Goal: Task Accomplishment & Management: Complete application form

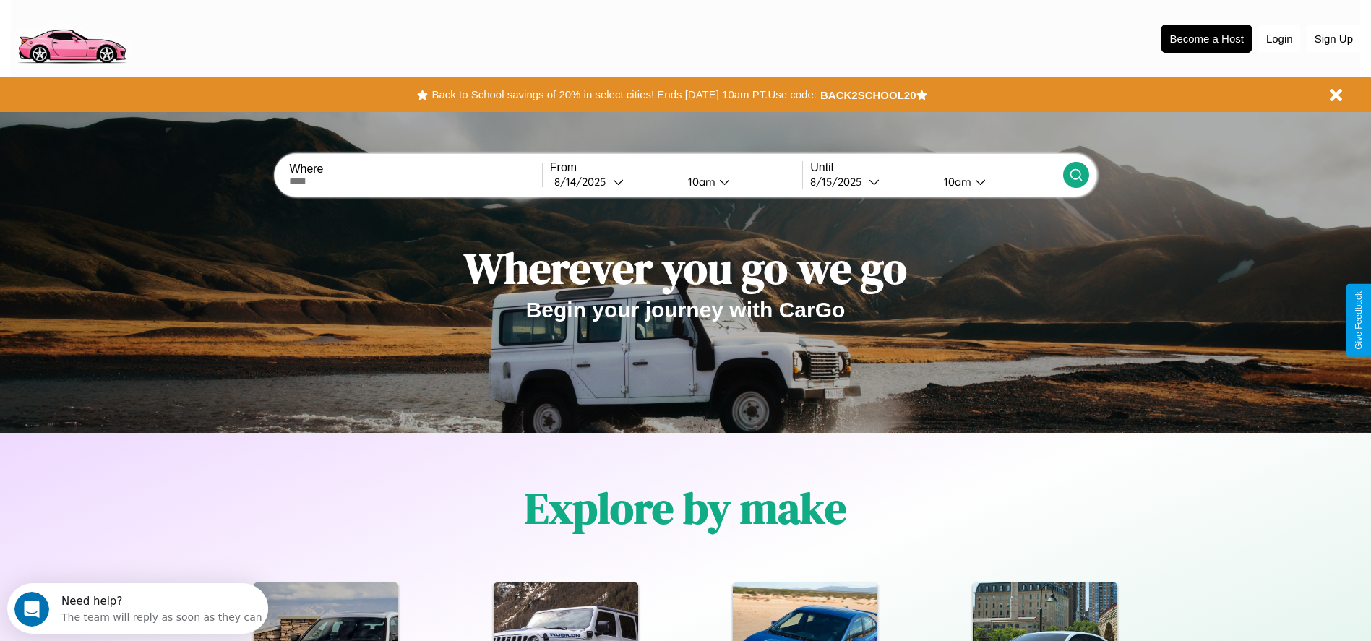
scroll to position [300, 0]
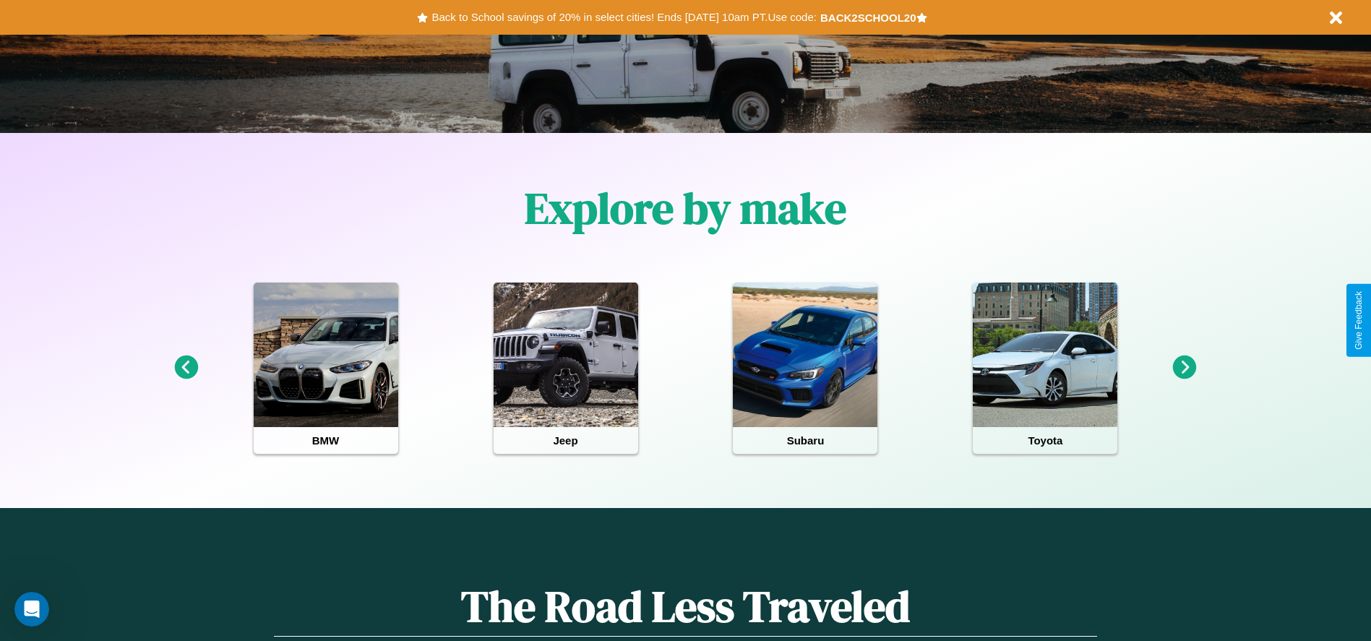
click at [1185, 368] on icon at bounding box center [1185, 368] width 24 height 24
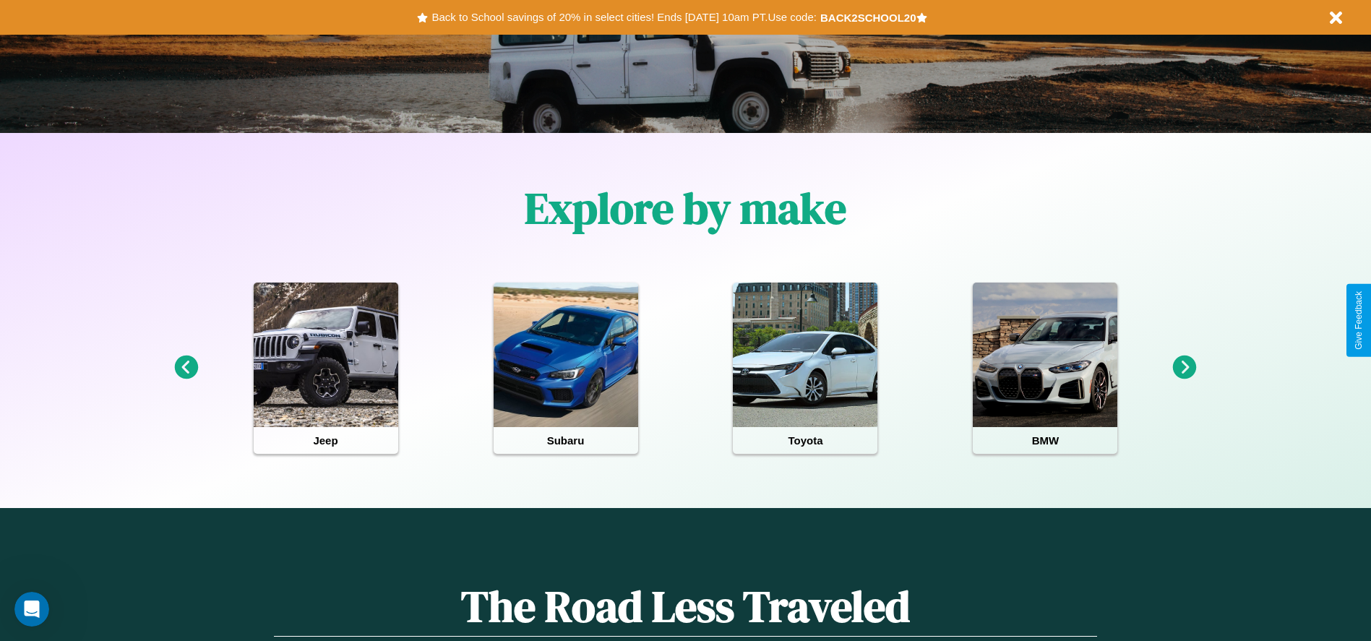
click at [1185, 368] on icon at bounding box center [1185, 368] width 24 height 24
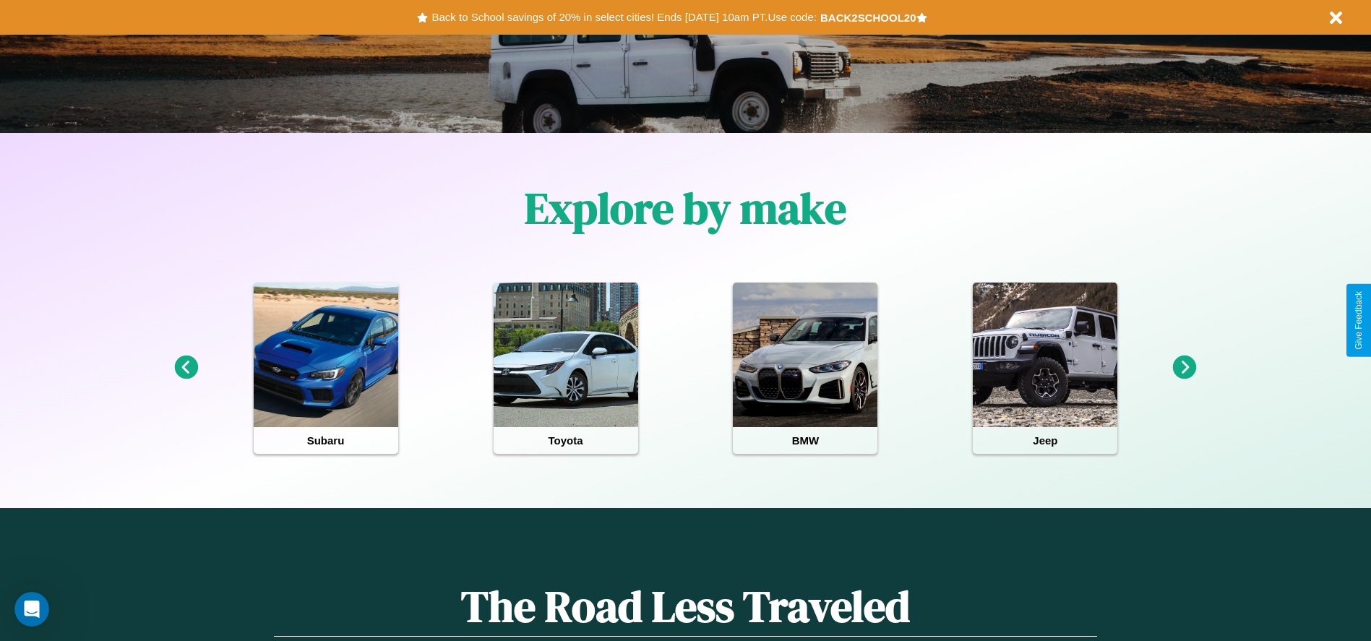
click at [186, 368] on icon at bounding box center [186, 368] width 24 height 24
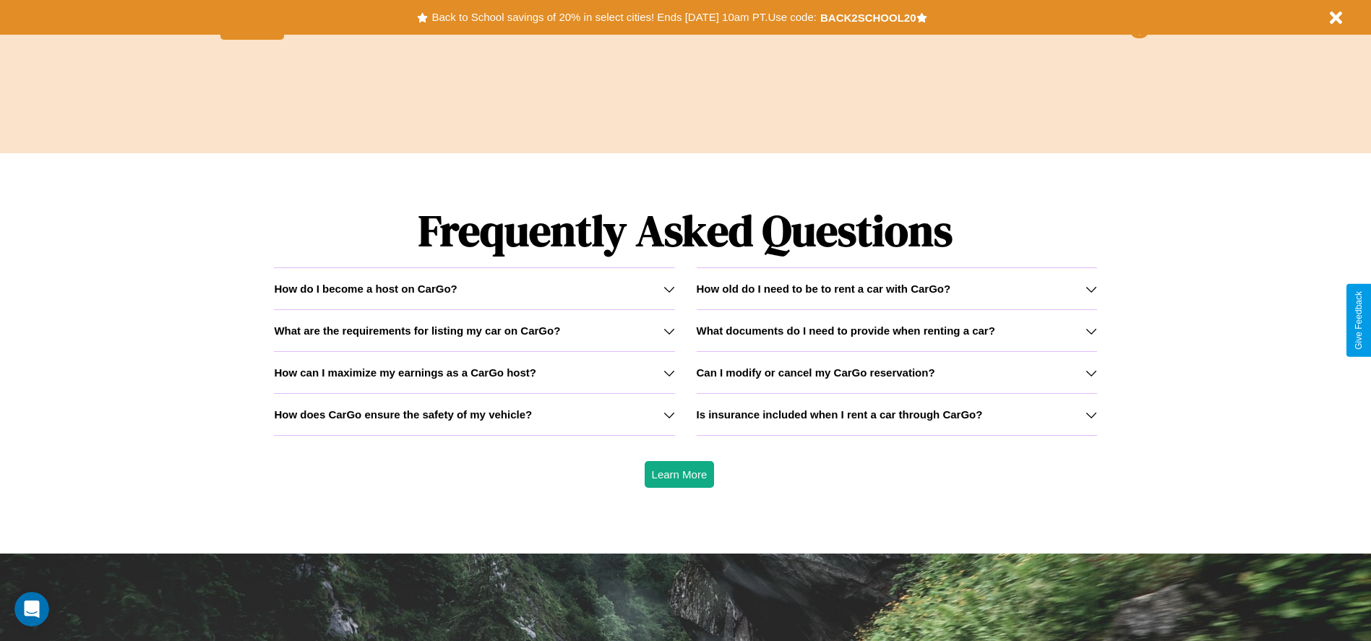
scroll to position [2074, 0]
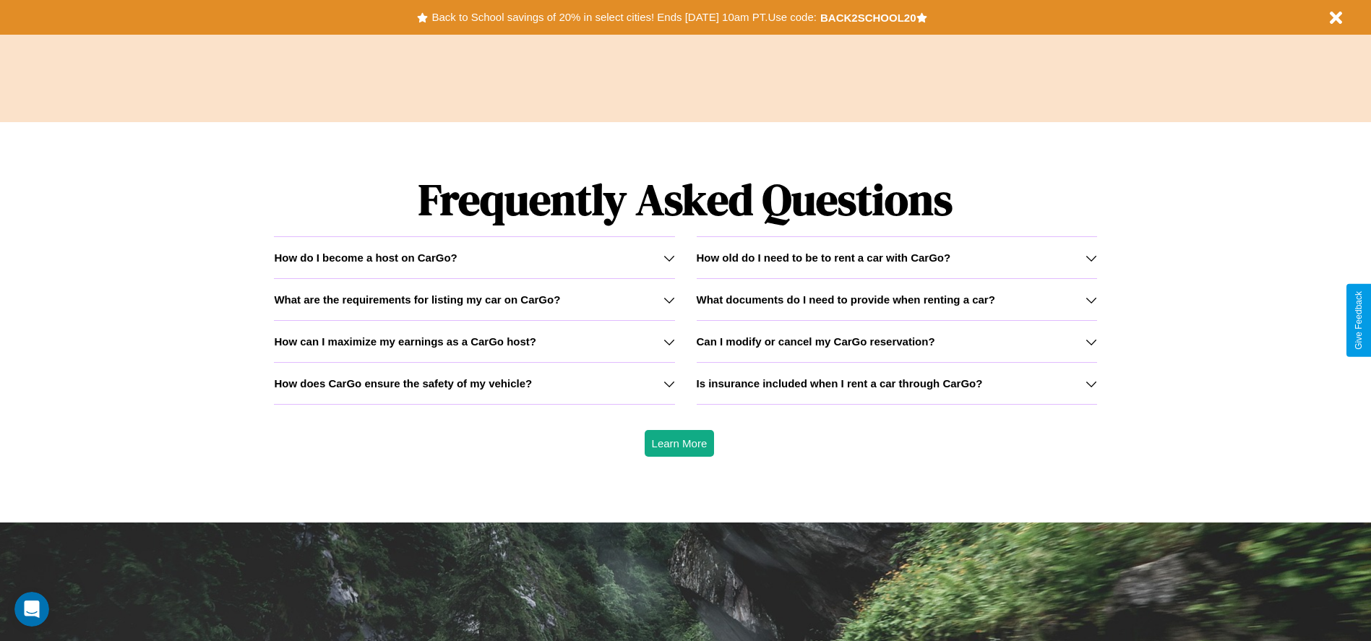
click at [1091, 383] on icon at bounding box center [1092, 384] width 12 height 12
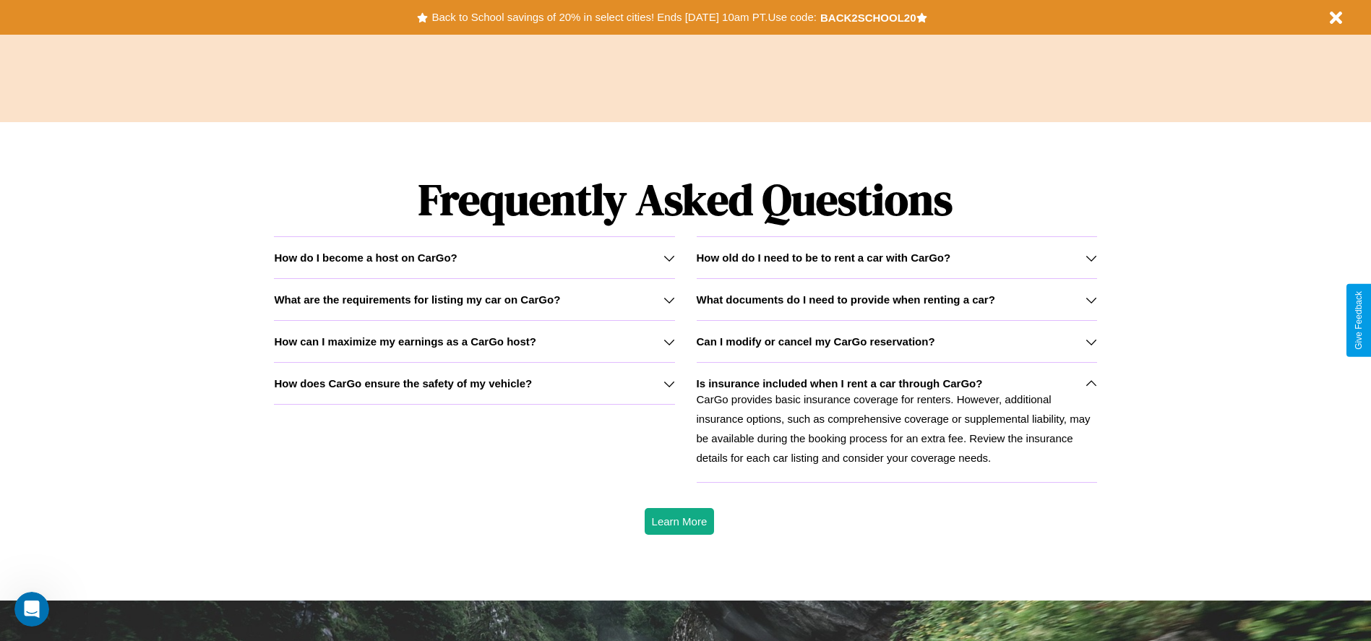
click at [669, 299] on icon at bounding box center [669, 300] width 12 height 12
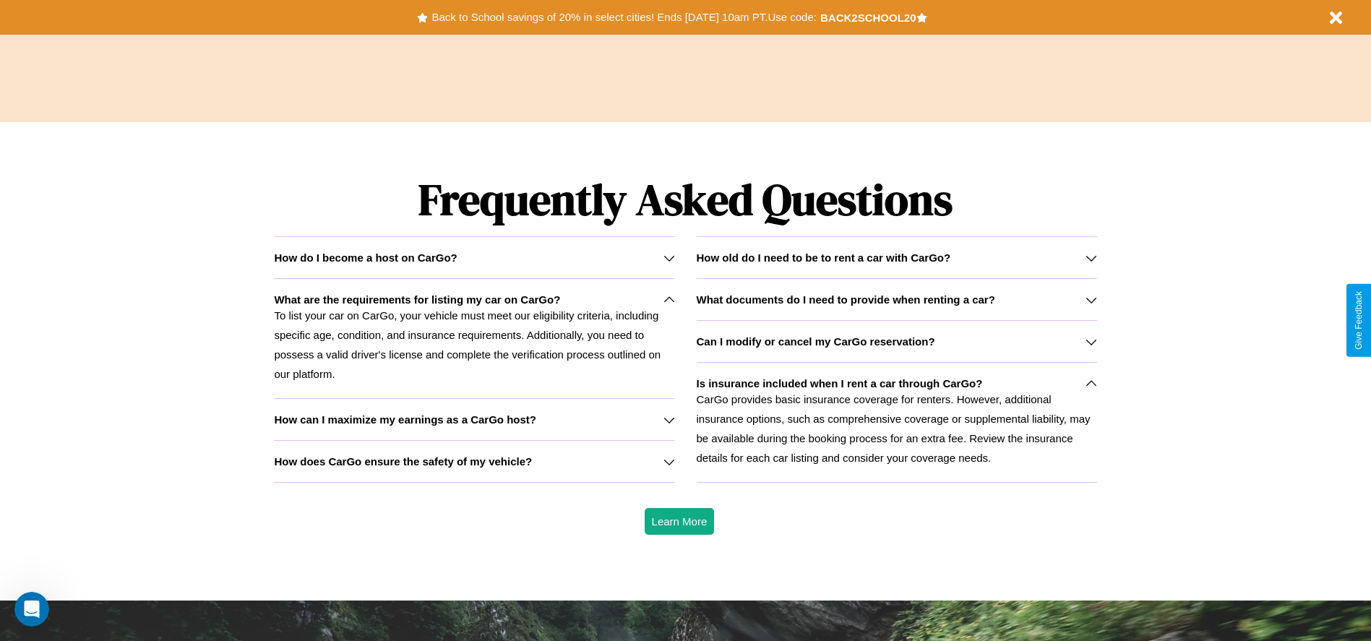
click at [896, 299] on h3 "What documents do I need to provide when renting a car?" at bounding box center [846, 299] width 299 height 12
click at [669, 419] on icon at bounding box center [669, 420] width 12 height 12
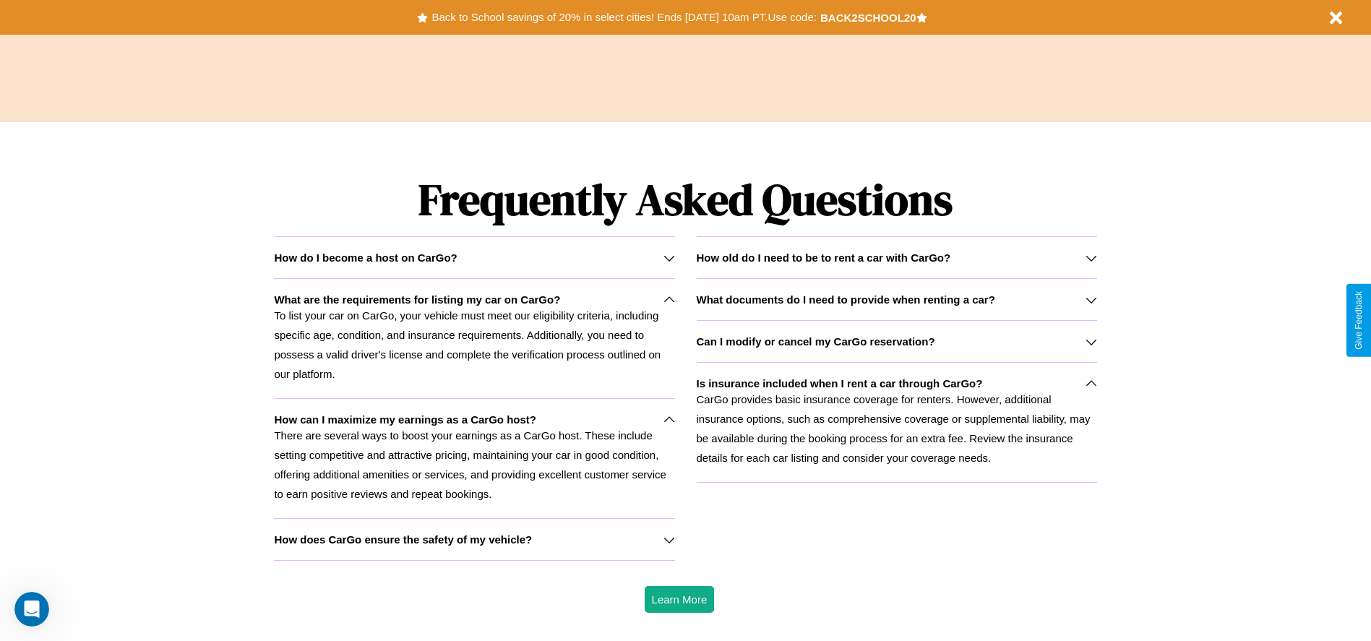
click at [896, 257] on h3 "How old do I need to be to rent a car with CarGo?" at bounding box center [824, 258] width 254 height 12
click at [1091, 383] on icon at bounding box center [1092, 384] width 12 height 12
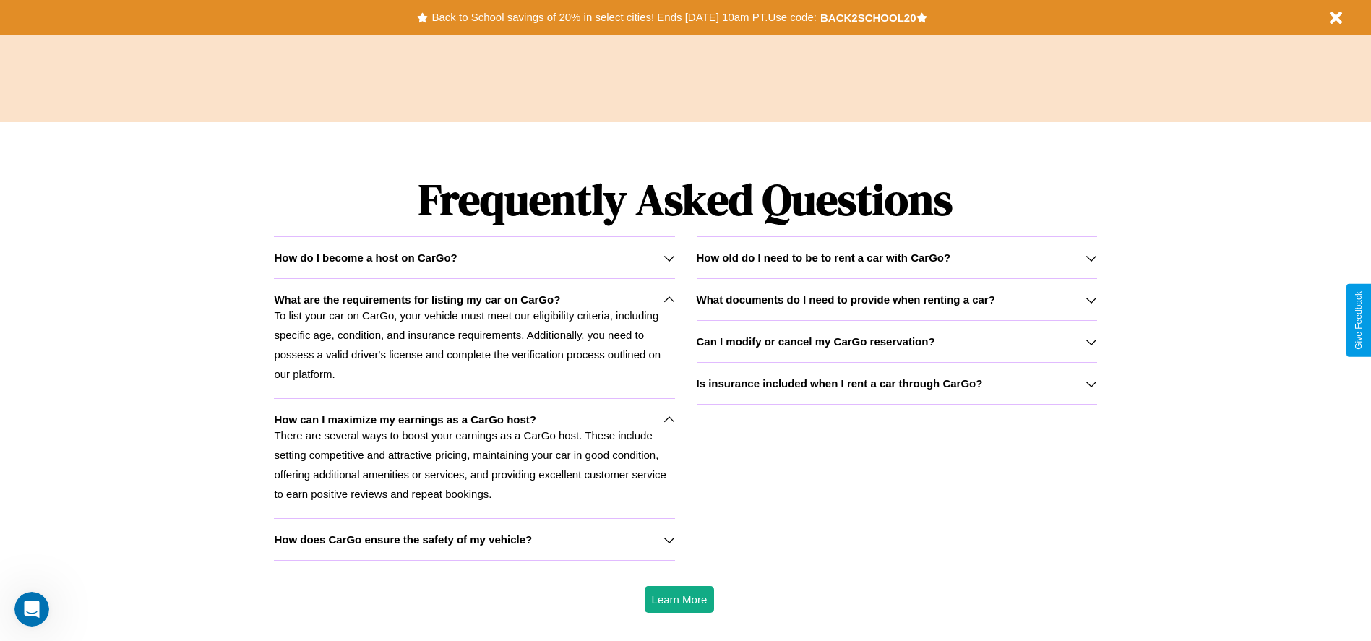
scroll to position [0, 0]
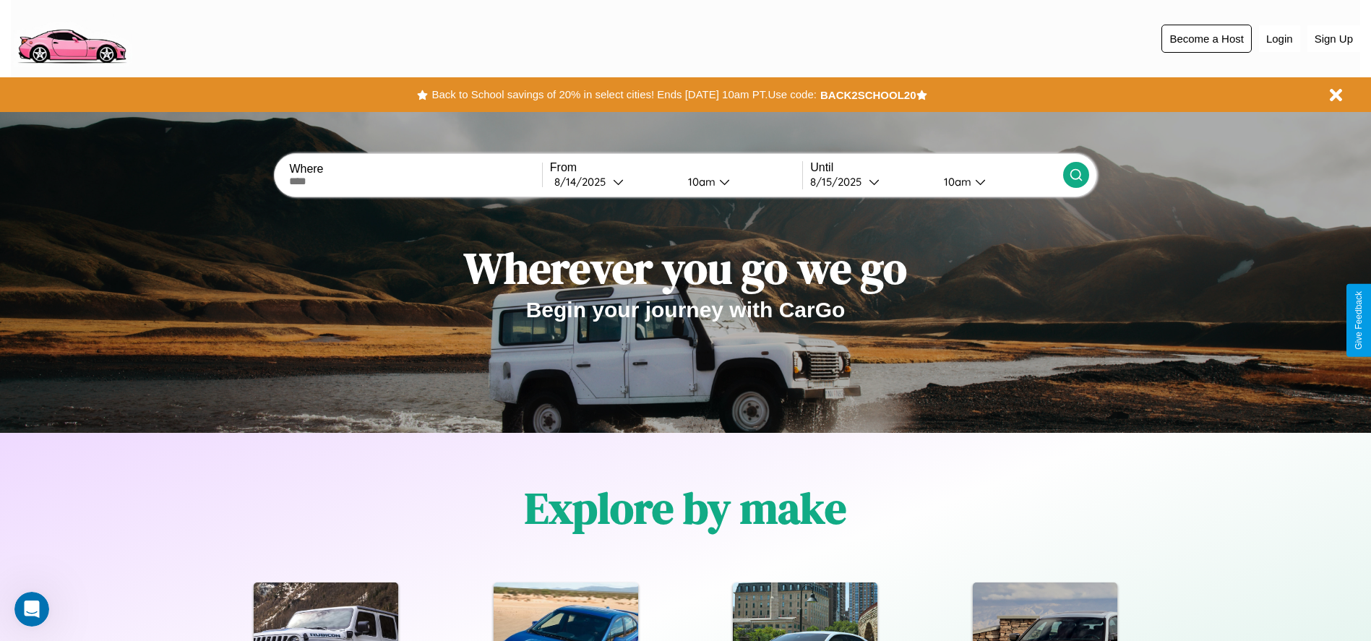
click at [1206, 38] on button "Become a Host" at bounding box center [1206, 39] width 90 height 28
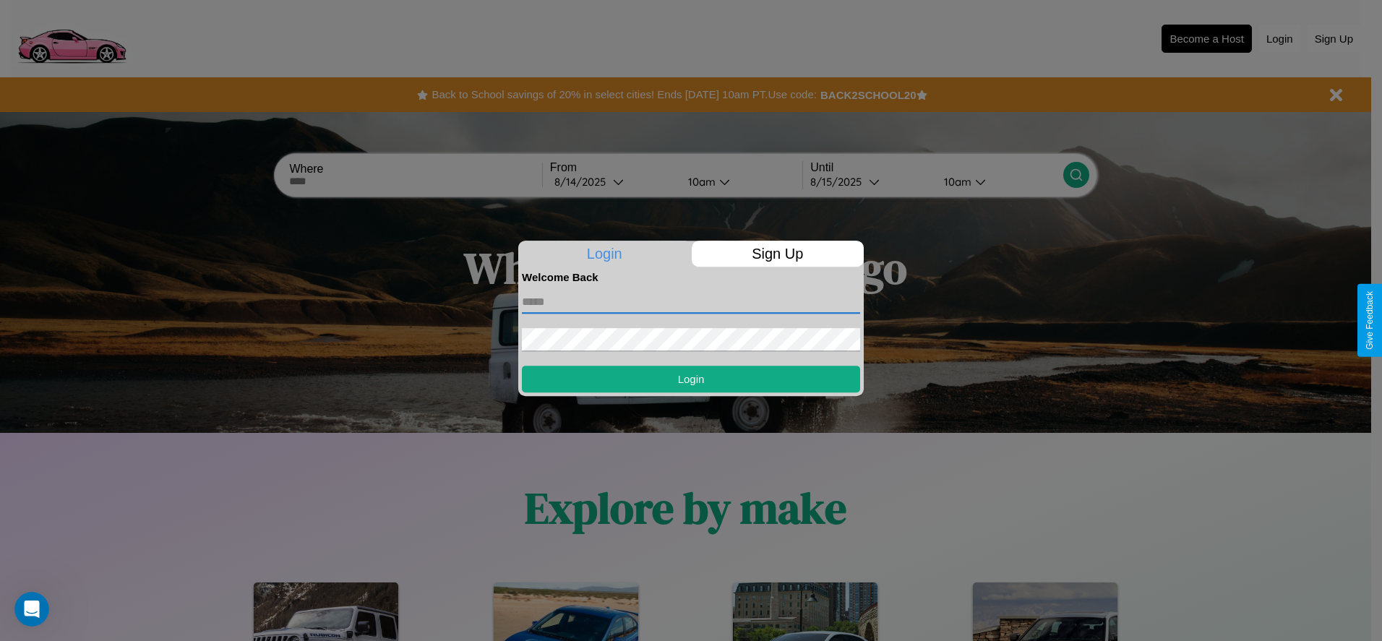
click at [691, 301] on input "text" at bounding box center [691, 302] width 338 height 23
type input "**********"
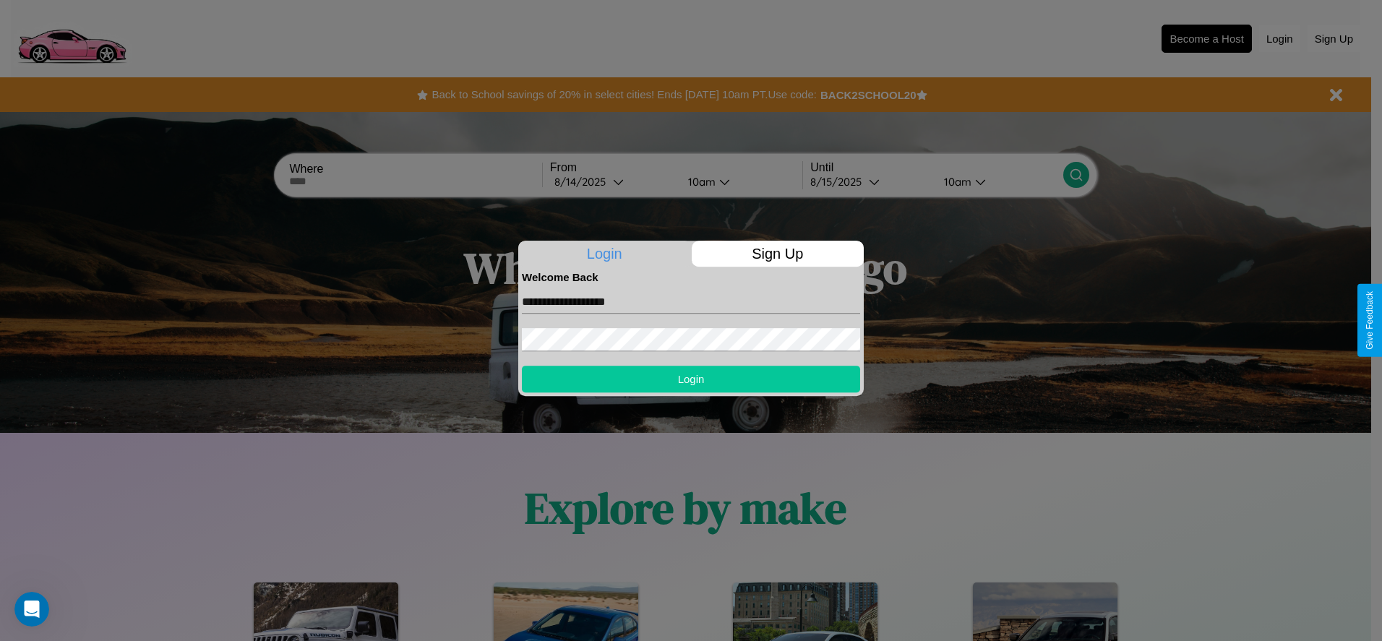
click at [691, 379] on button "Login" at bounding box center [691, 379] width 338 height 27
